Goal: Task Accomplishment & Management: Use online tool/utility

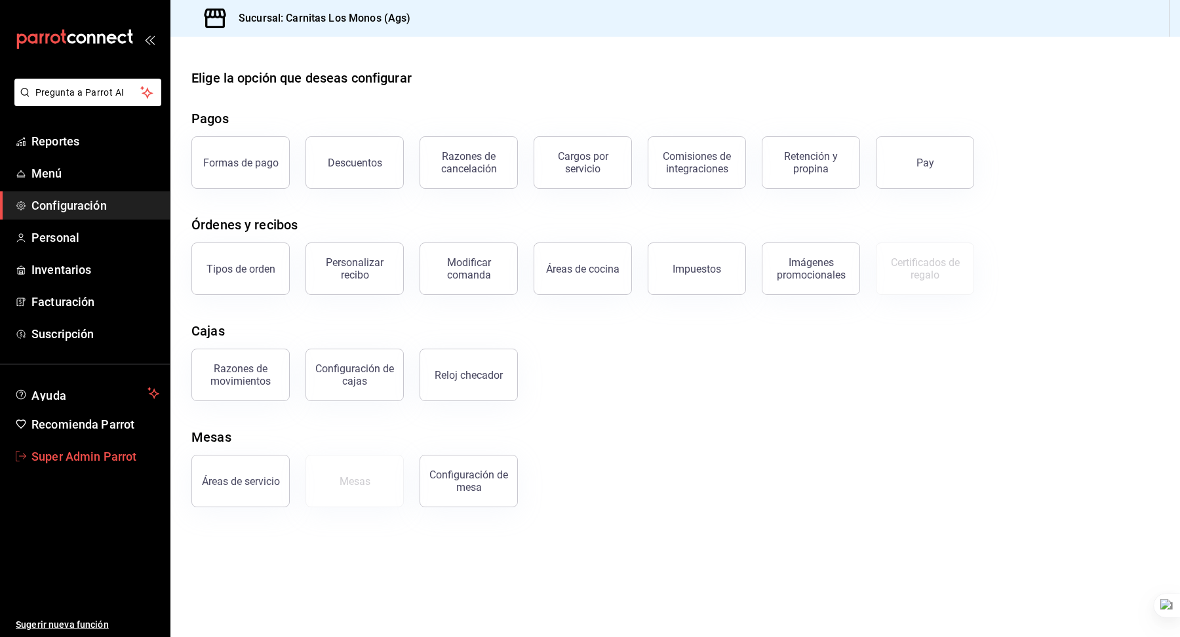
click at [102, 458] on span "Super Admin Parrot" at bounding box center [95, 457] width 128 height 18
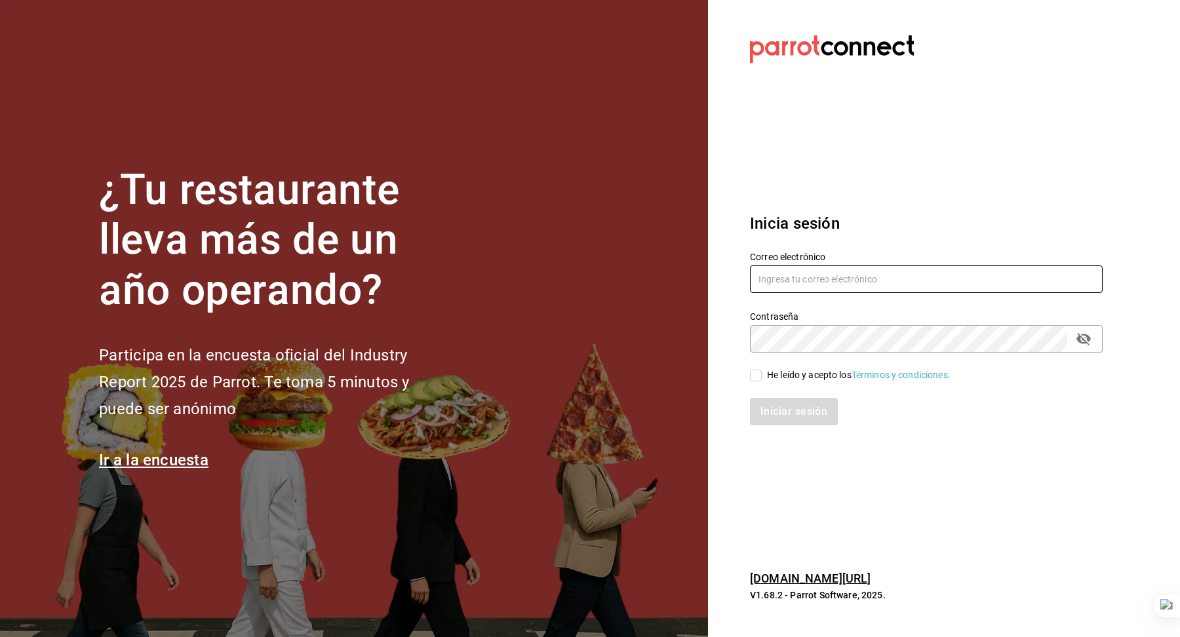
click at [793, 287] on input "text" at bounding box center [926, 280] width 353 height 28
type input "multiuser@sushiexpress.com"
click at [784, 376] on div "He leído y acepto los Términos y condiciones." at bounding box center [859, 375] width 184 height 14
click at [762, 376] on input "He leído y acepto los Términos y condiciones." at bounding box center [756, 376] width 12 height 12
checkbox input "true"
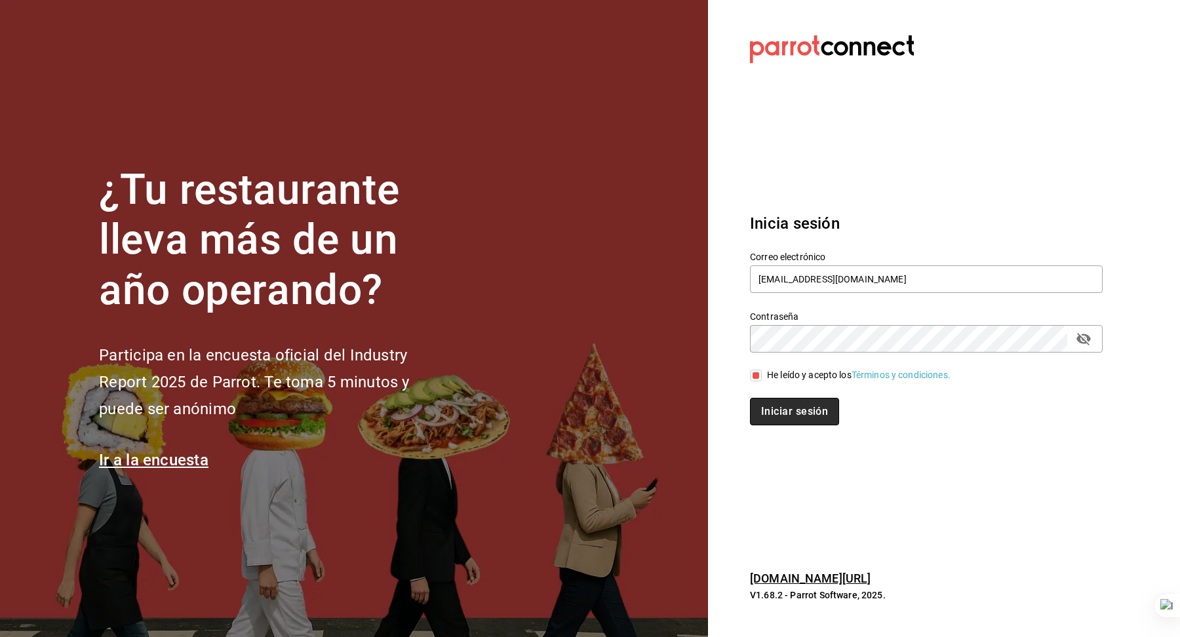
click at [789, 409] on button "Iniciar sesión" at bounding box center [794, 412] width 89 height 28
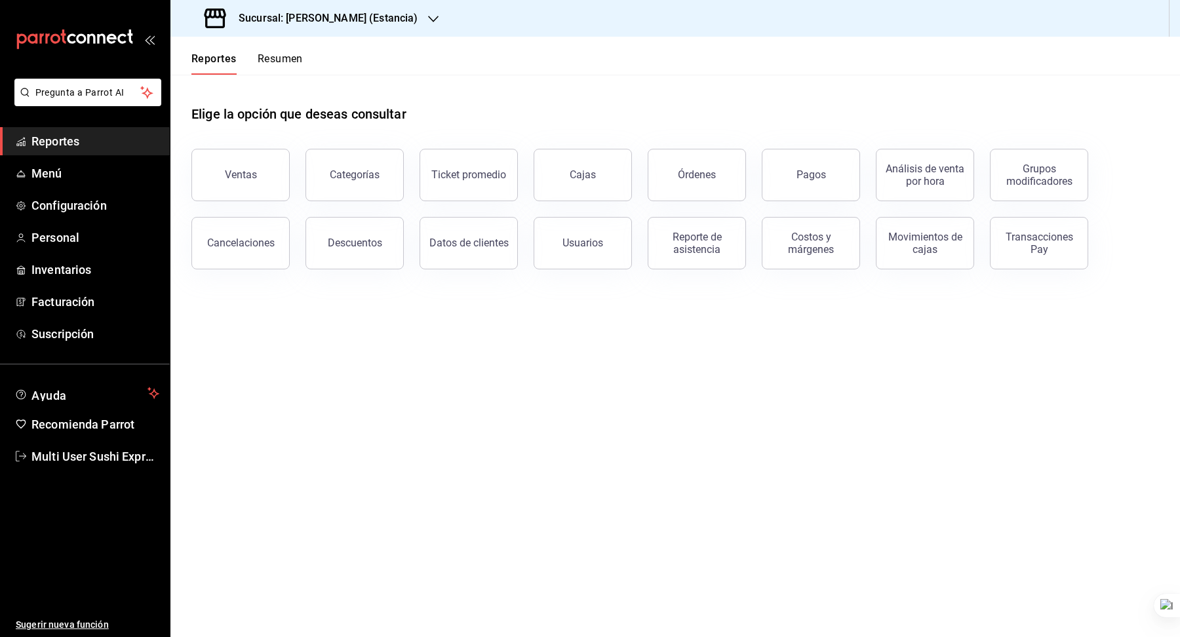
click at [379, 15] on h3 "Sucursal: [PERSON_NAME] (Estancia)" at bounding box center [322, 18] width 189 height 16
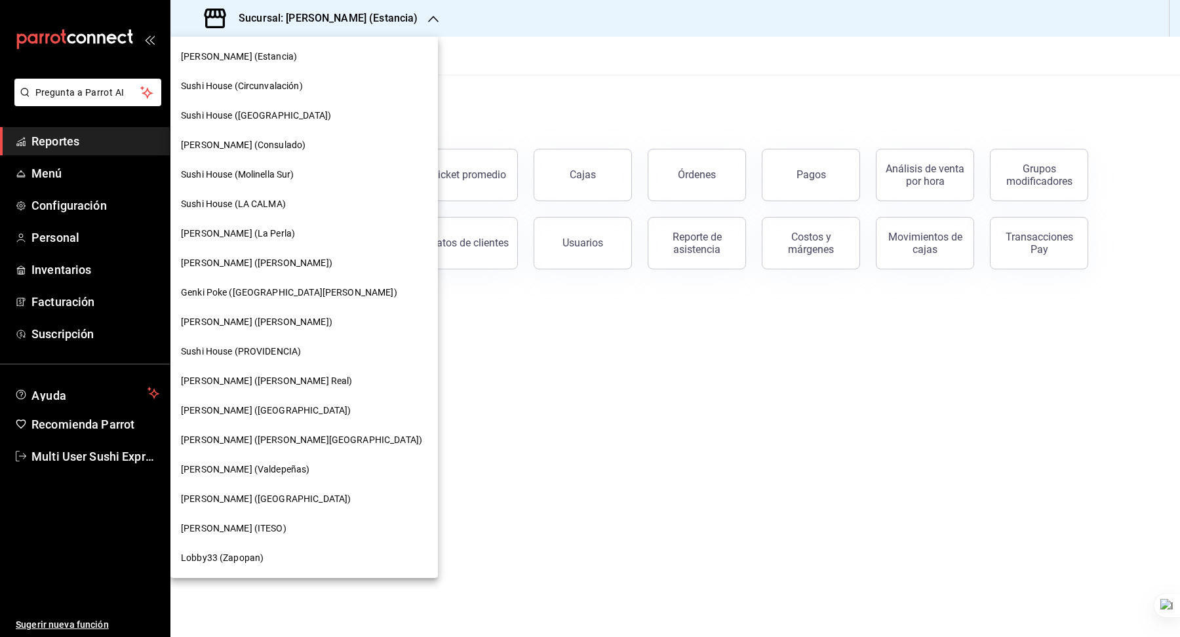
click at [264, 89] on span "Sushi House (Circunvalación)" at bounding box center [242, 86] width 122 height 14
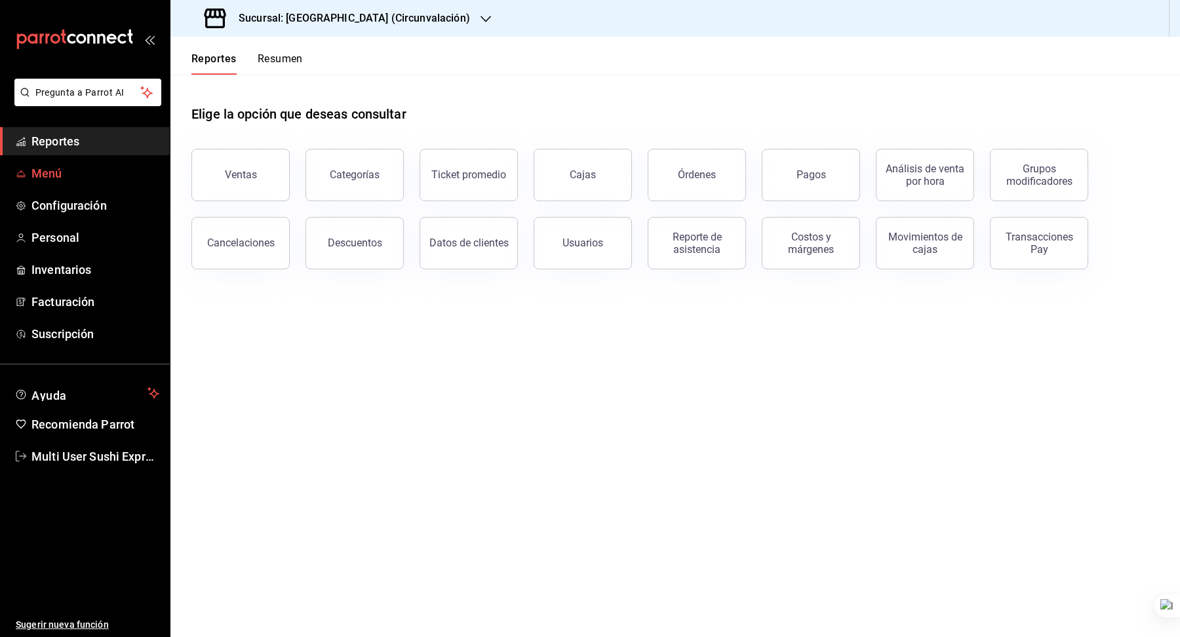
click at [105, 173] on span "Menú" at bounding box center [95, 174] width 128 height 18
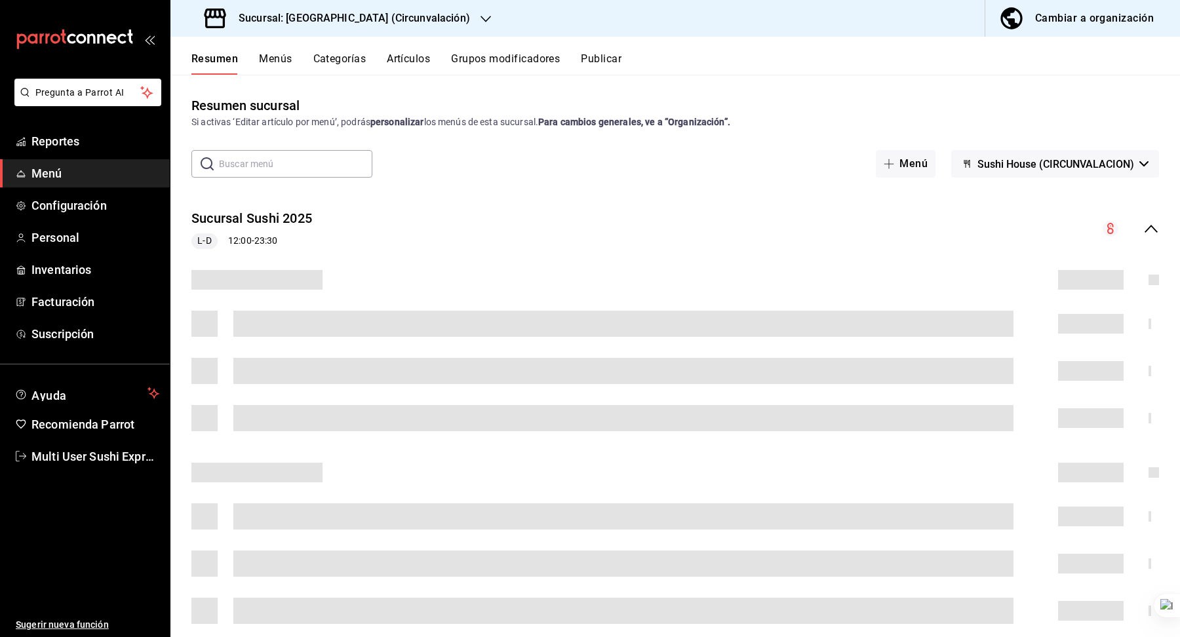
click at [598, 56] on button "Publicar" at bounding box center [601, 63] width 41 height 22
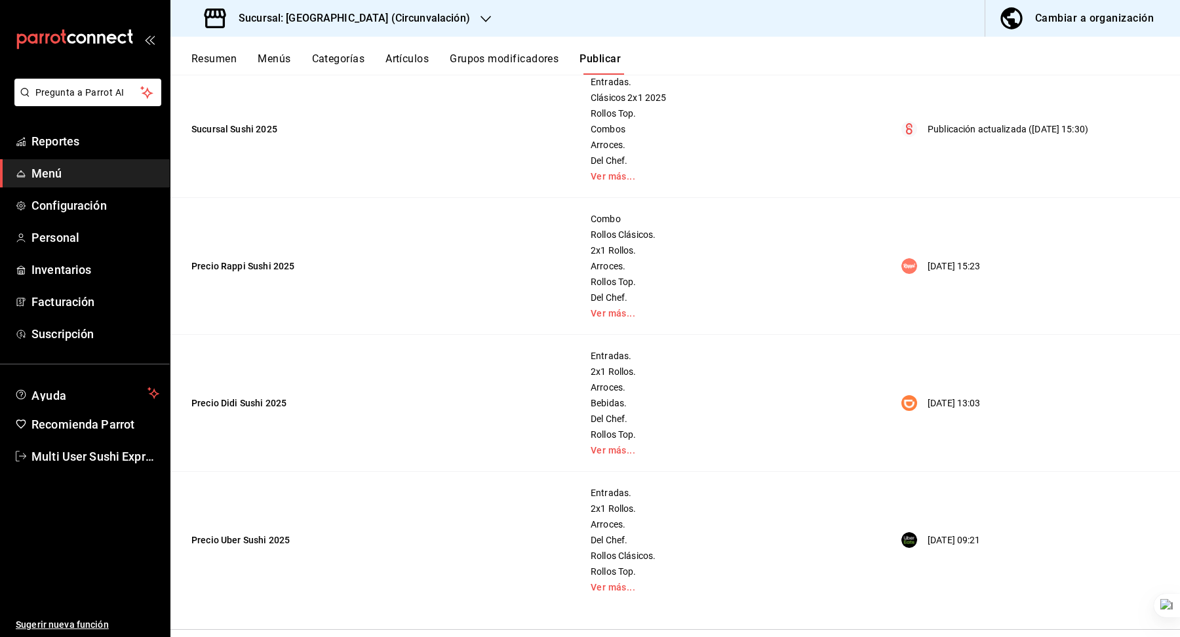
scroll to position [96, 0]
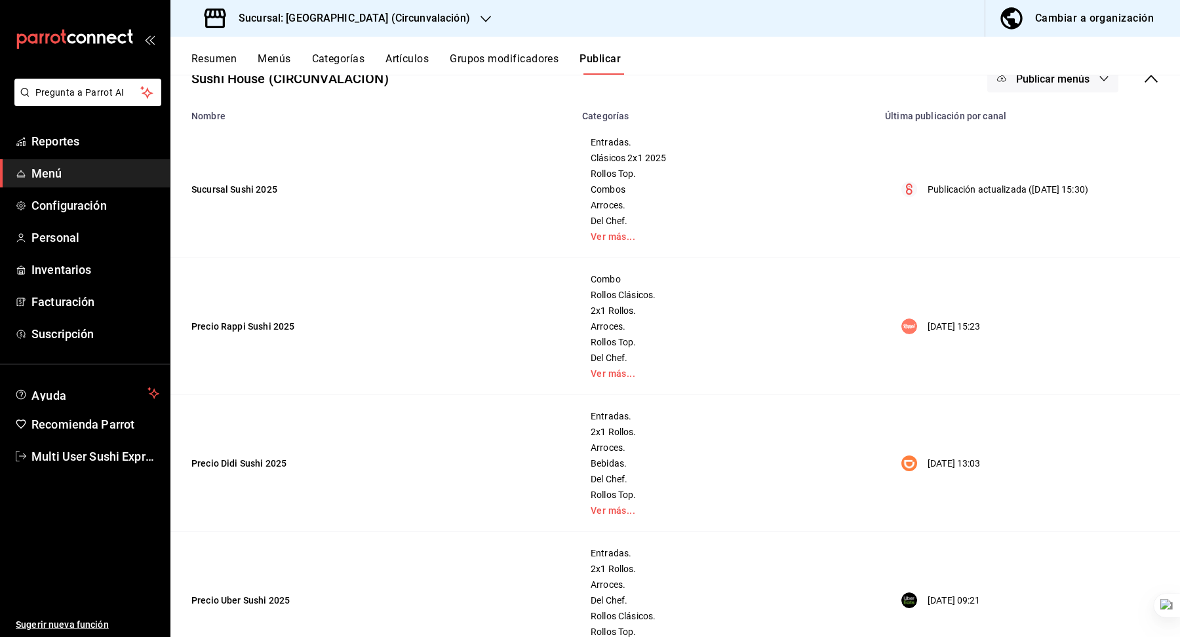
click at [1149, 78] on icon at bounding box center [1151, 79] width 16 height 16
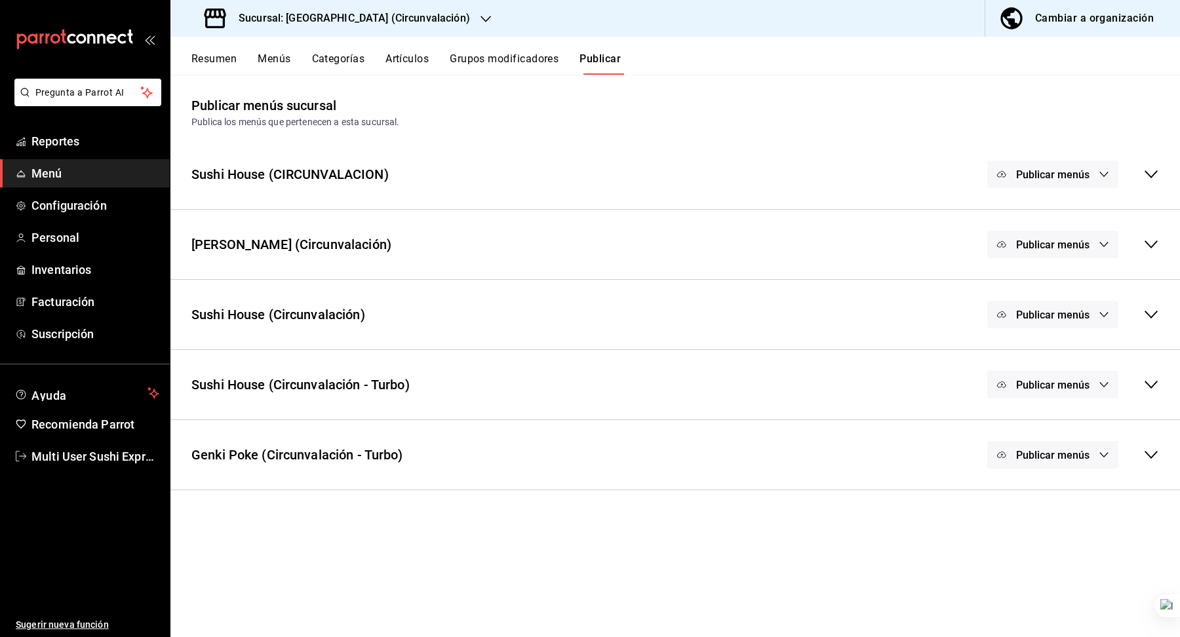
scroll to position [0, 0]
click at [1141, 247] on div "Publicar menús" at bounding box center [1073, 245] width 172 height 28
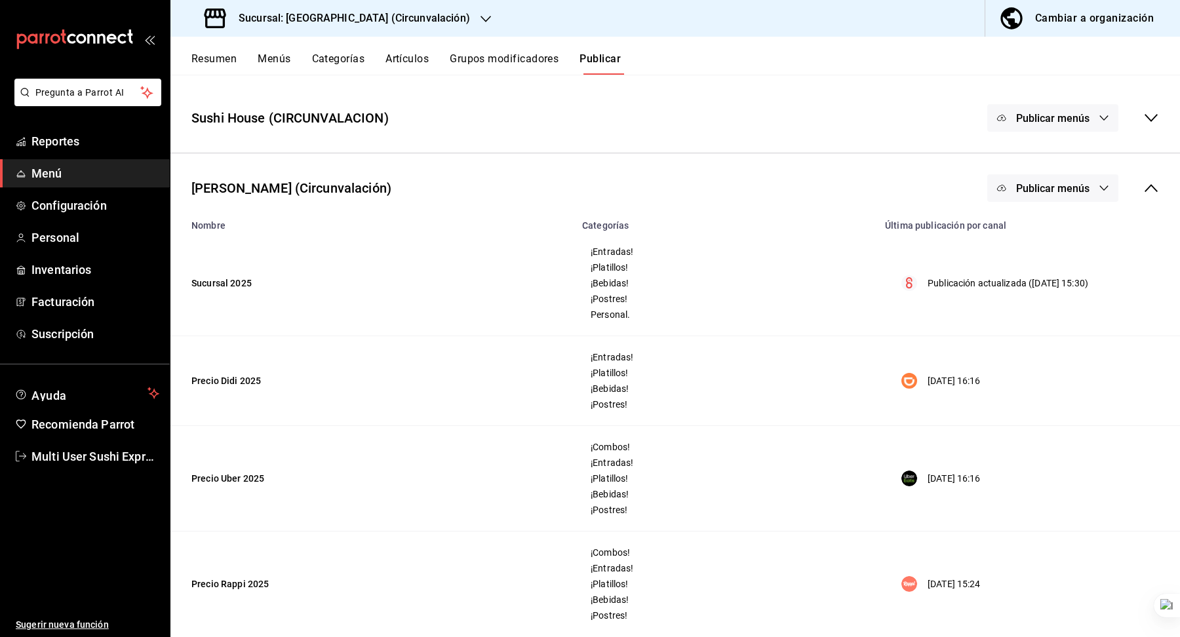
scroll to position [54, 0]
click at [1154, 193] on icon at bounding box center [1151, 190] width 16 height 16
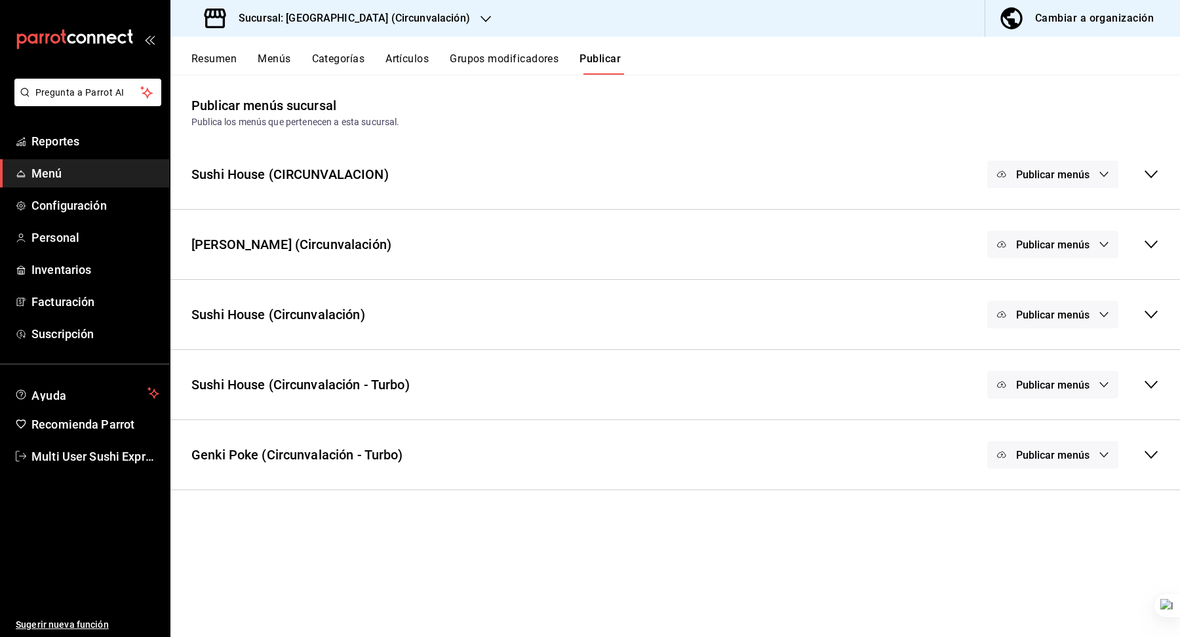
scroll to position [0, 0]
click at [1157, 314] on icon at bounding box center [1151, 315] width 16 height 16
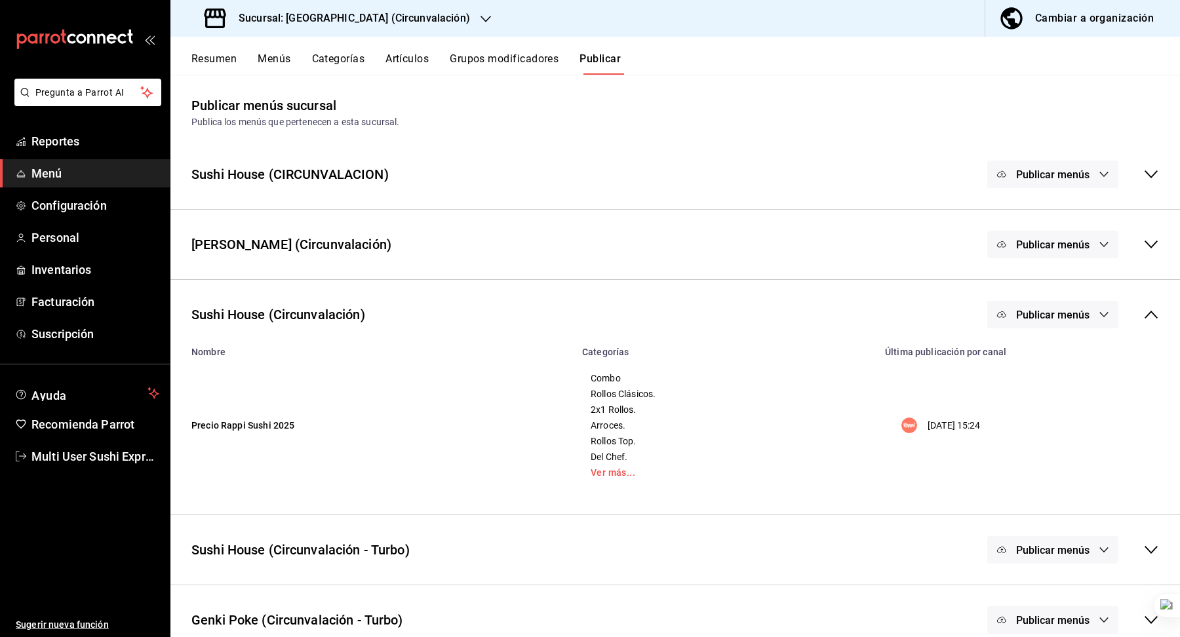
click at [1154, 313] on icon at bounding box center [1151, 315] width 16 height 16
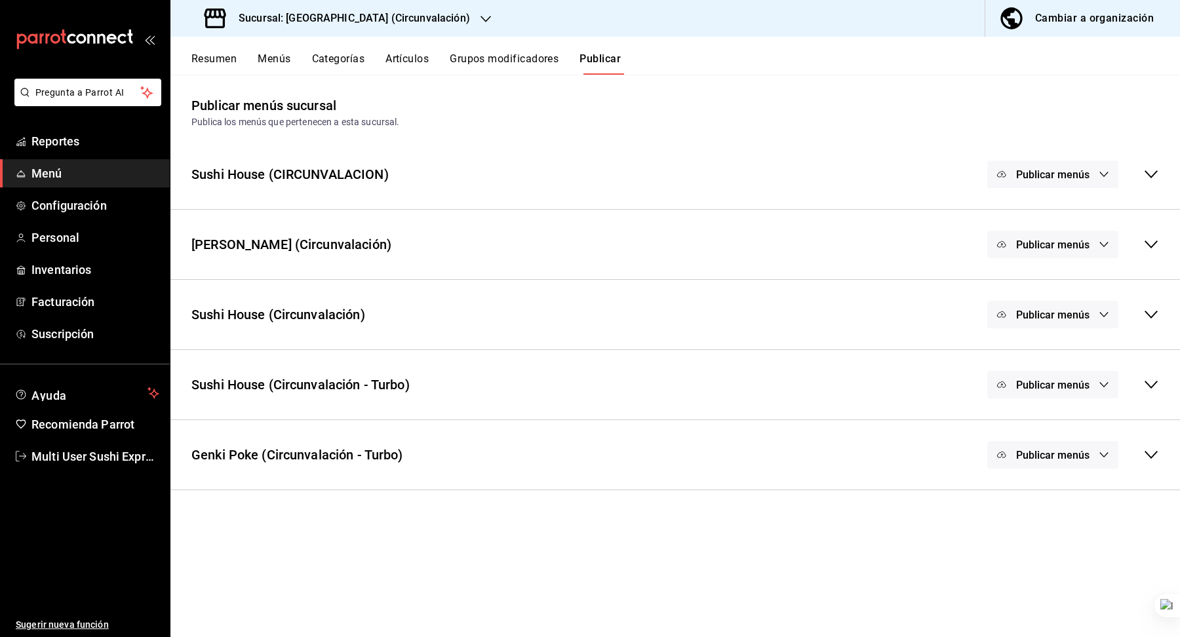
click at [1152, 377] on icon at bounding box center [1151, 385] width 16 height 16
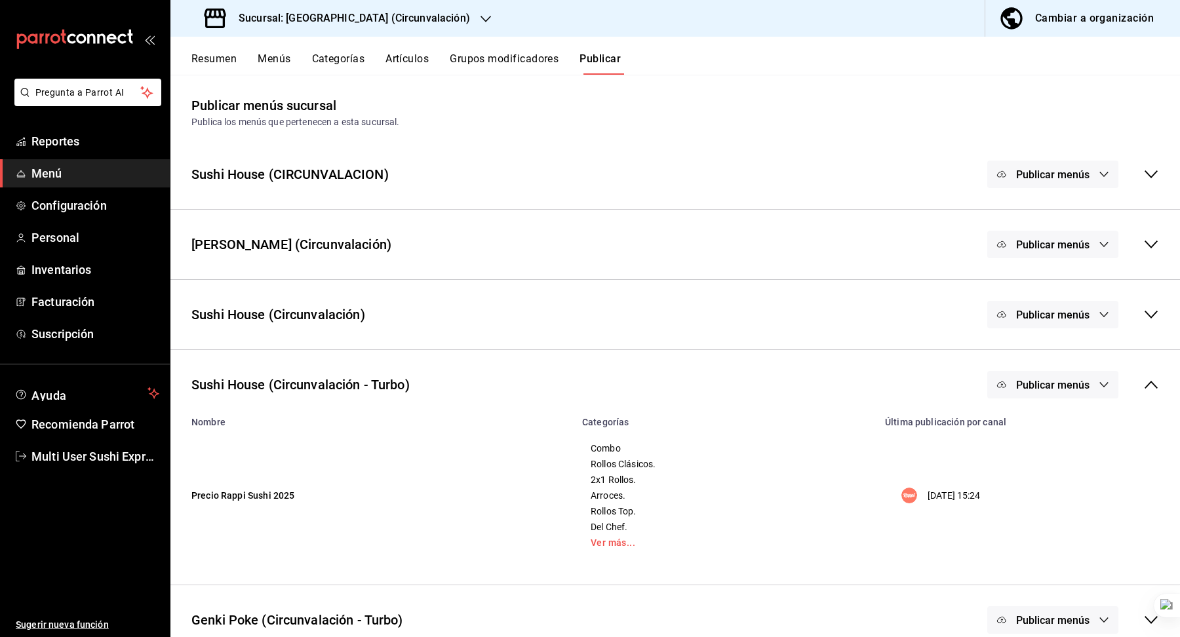
click at [1151, 381] on icon at bounding box center [1151, 385] width 13 height 8
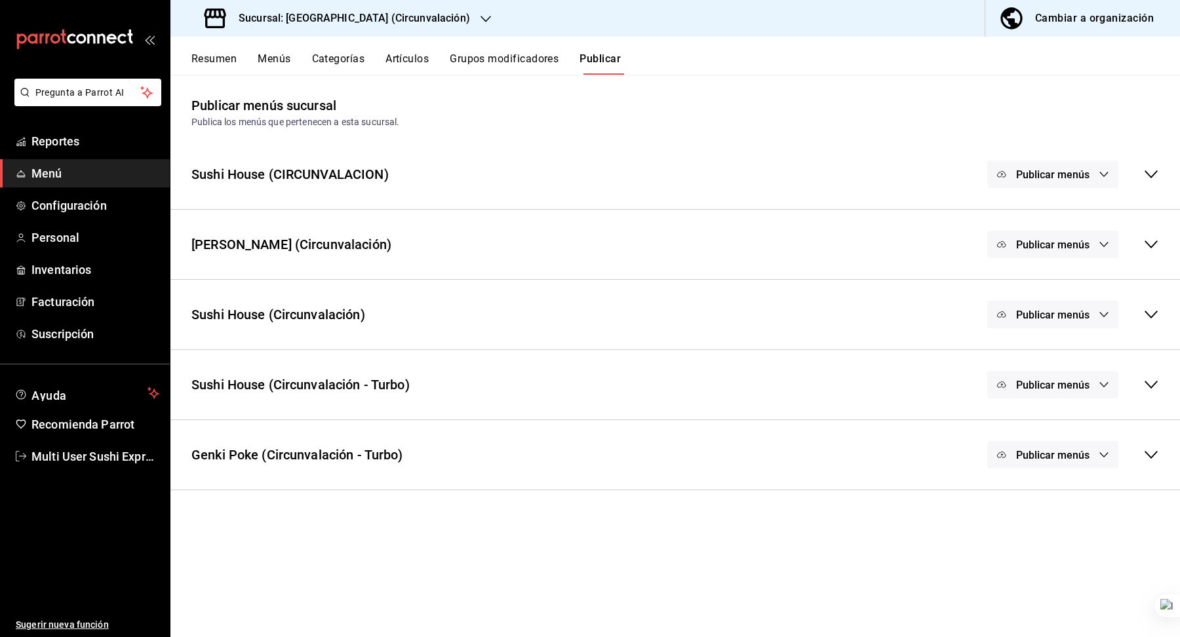
click at [1150, 453] on icon at bounding box center [1151, 455] width 16 height 16
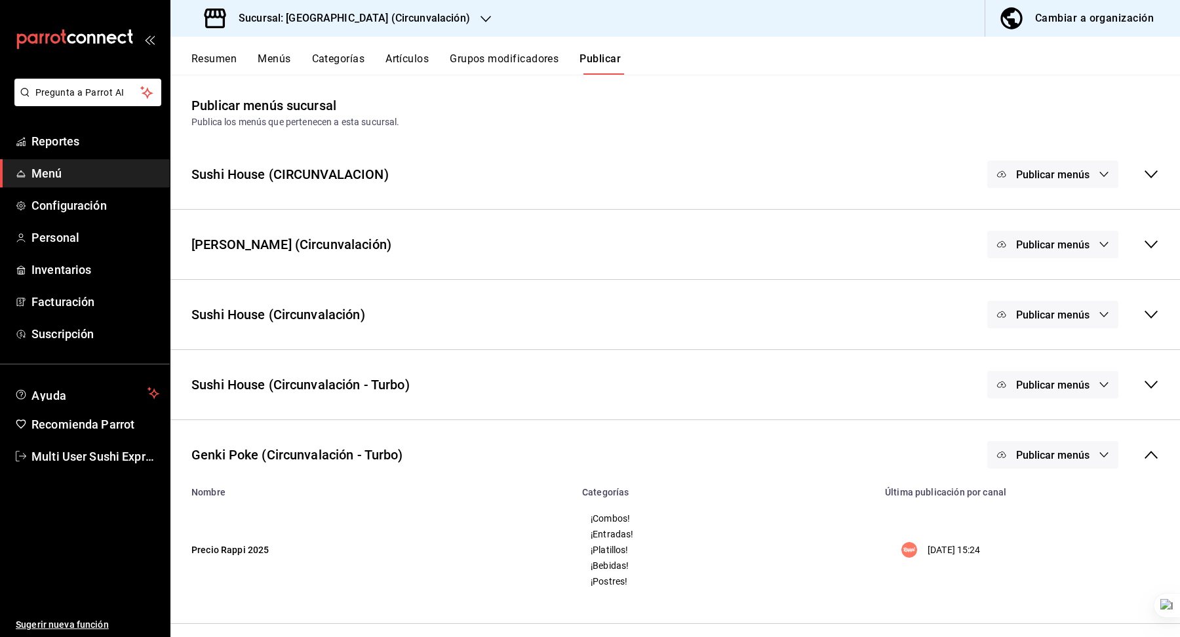
click at [1150, 453] on icon at bounding box center [1151, 455] width 16 height 16
